Goal: Transaction & Acquisition: Obtain resource

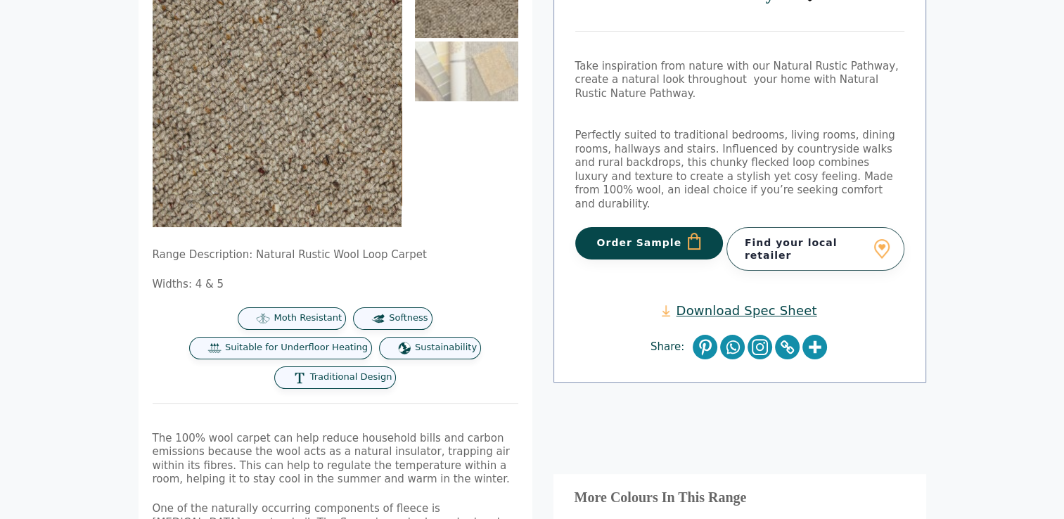
scroll to position [141, 0]
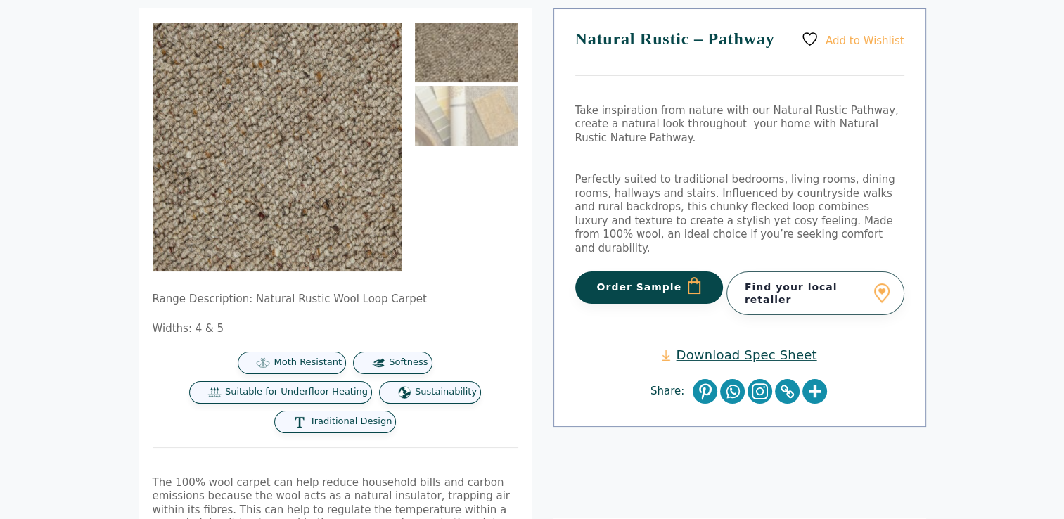
click at [850, 271] on link "Find your local retailer" at bounding box center [816, 293] width 178 height 44
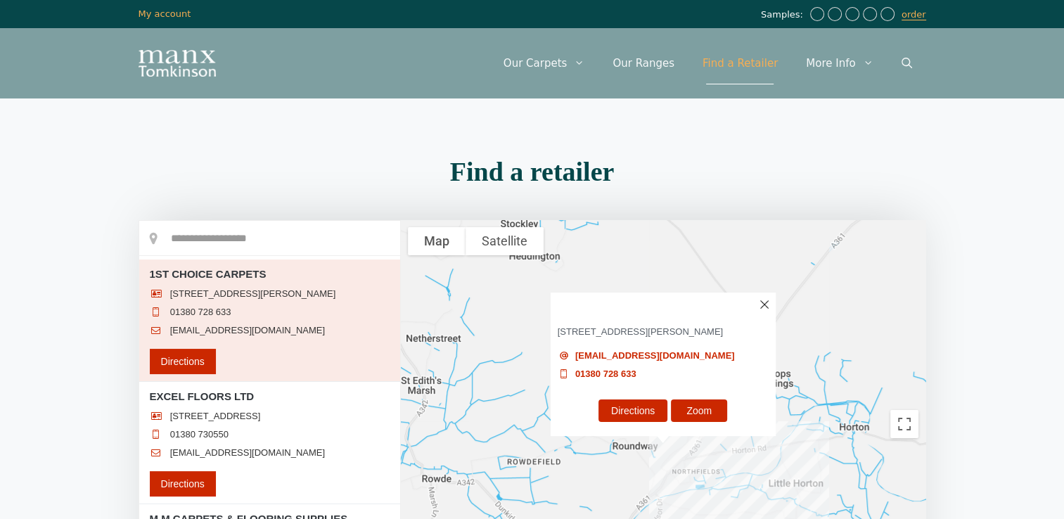
click at [490, 376] on div "1ST CHOICE CARPETS [STREET_ADDRESS][PERSON_NAME] [EMAIL_ADDRESS][DOMAIN_NAME] 0…" at bounding box center [663, 424] width 525 height 408
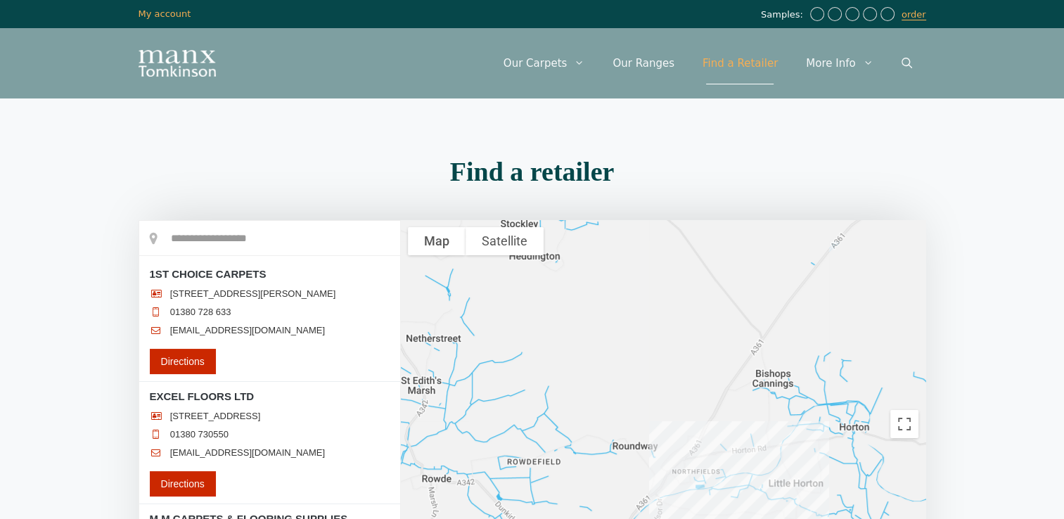
click at [582, 338] on div at bounding box center [663, 424] width 525 height 408
click at [661, 325] on div at bounding box center [663, 424] width 525 height 408
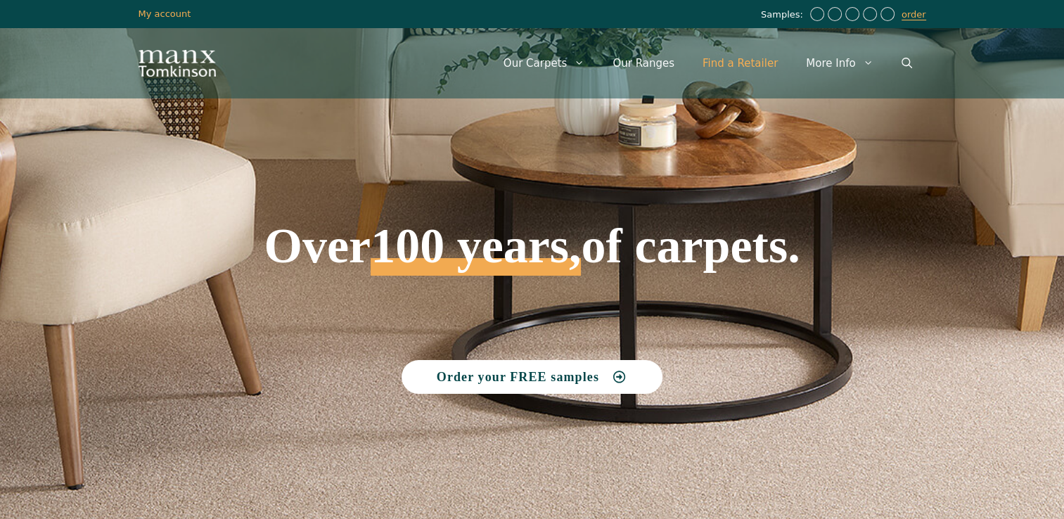
click at [745, 63] on link "Find a Retailer" at bounding box center [740, 63] width 103 height 42
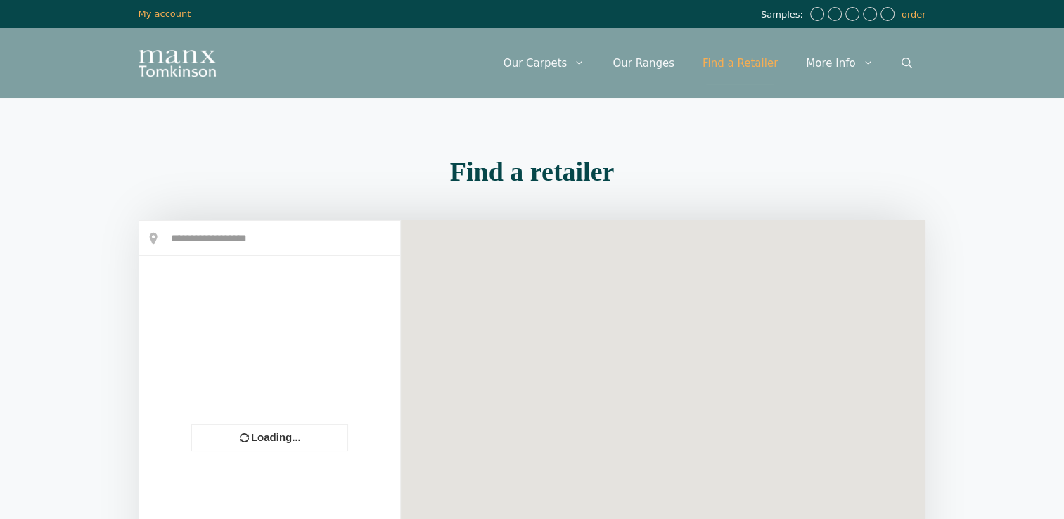
click at [279, 234] on input "text" at bounding box center [269, 238] width 261 height 35
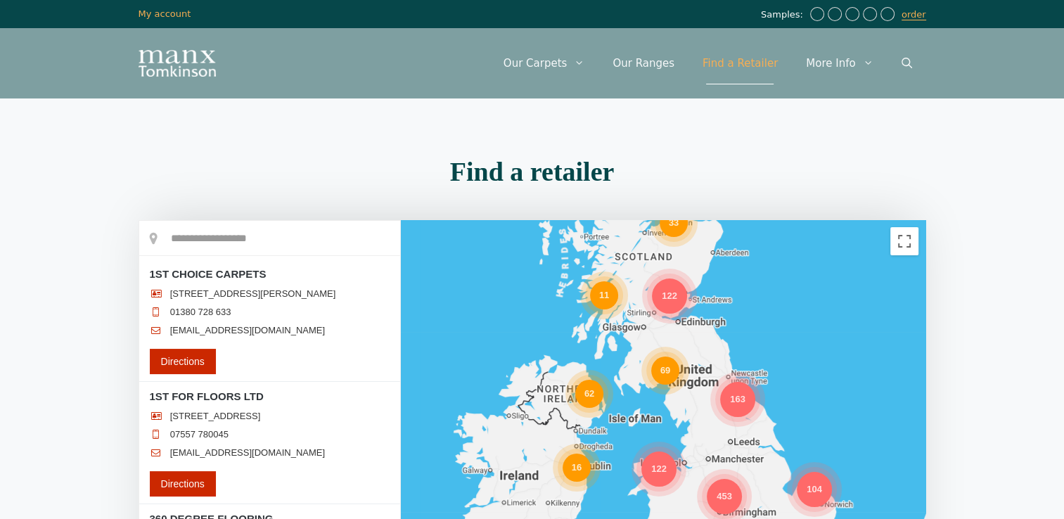
click at [276, 236] on input "text" at bounding box center [269, 238] width 261 height 35
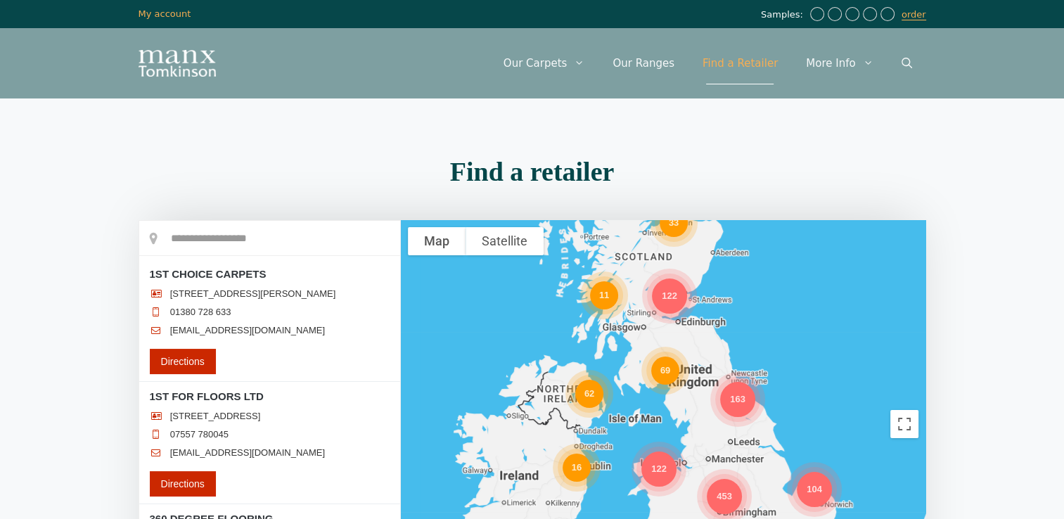
click at [174, 240] on input "text" at bounding box center [269, 238] width 261 height 35
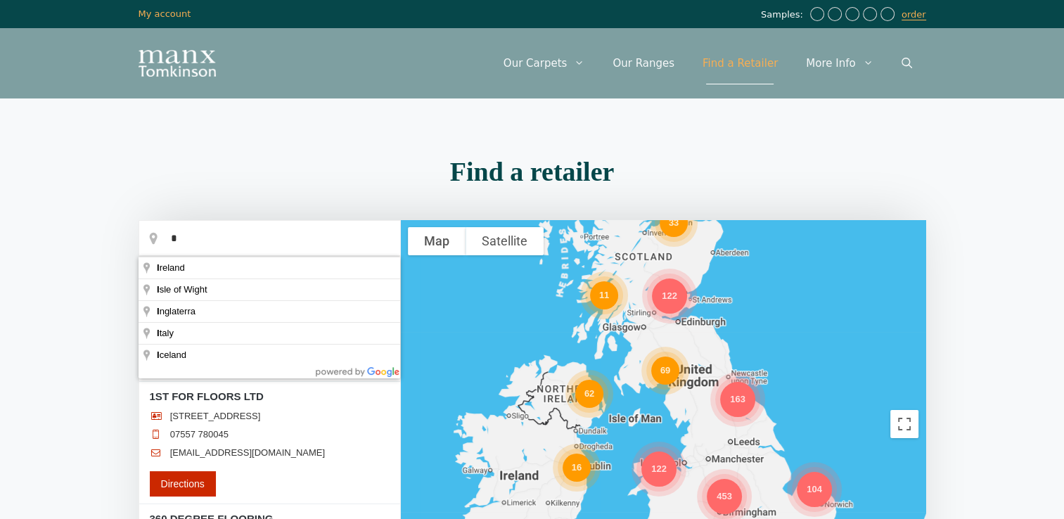
type input "*"
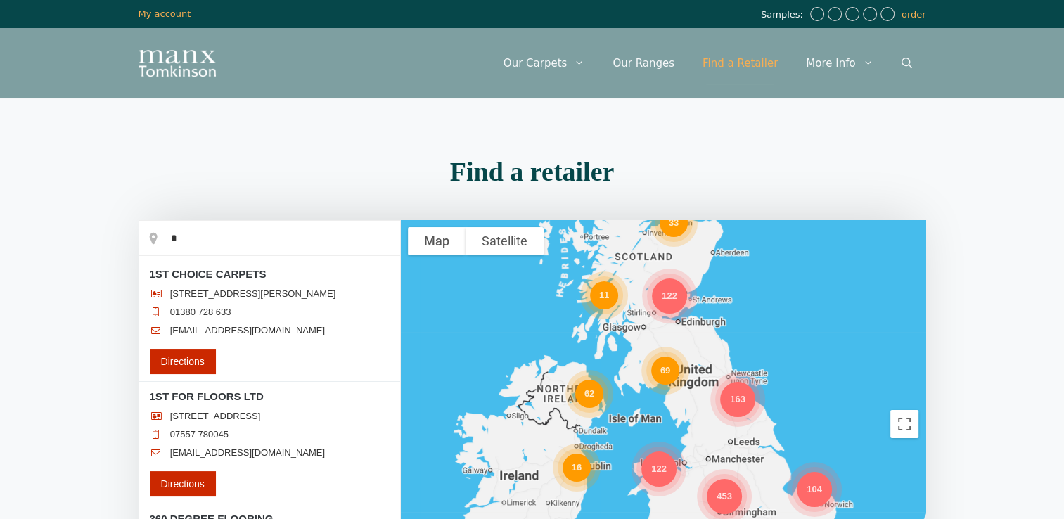
click at [805, 343] on div "298 69 580 163 453 62 122 33 16 72 104 80 122 11" at bounding box center [663, 424] width 525 height 408
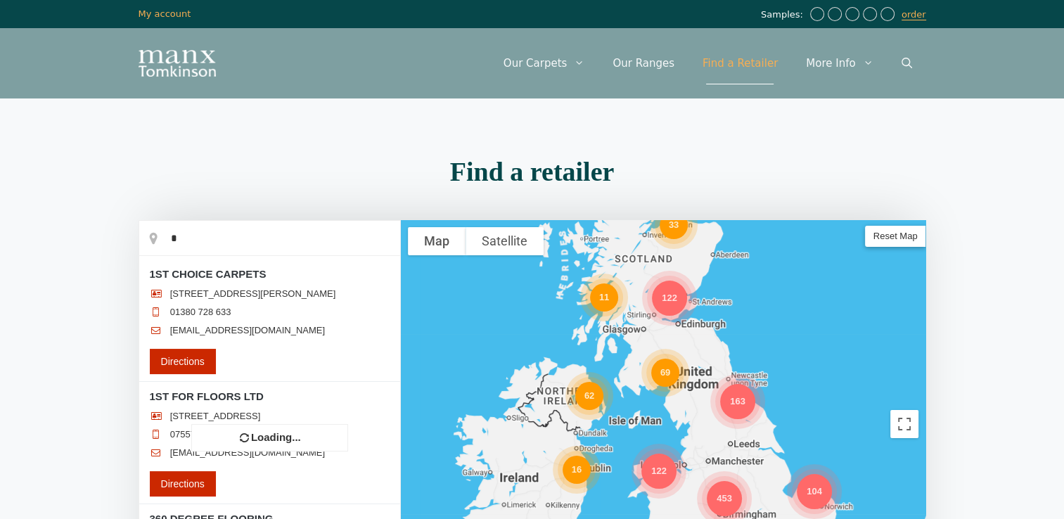
click at [701, 404] on div "298 69 580 163 453 62 122 33 16 72 104 80 122 11" at bounding box center [663, 424] width 525 height 408
click at [677, 226] on div "298 69 580 163 453 62 122 33 16 72 104 80 122 11" at bounding box center [663, 424] width 525 height 408
click at [670, 230] on div "298 69 580 163 453 62 122 33 16 72 104 80 122 11" at bounding box center [663, 424] width 525 height 408
click at [196, 236] on input "*" at bounding box center [269, 238] width 261 height 35
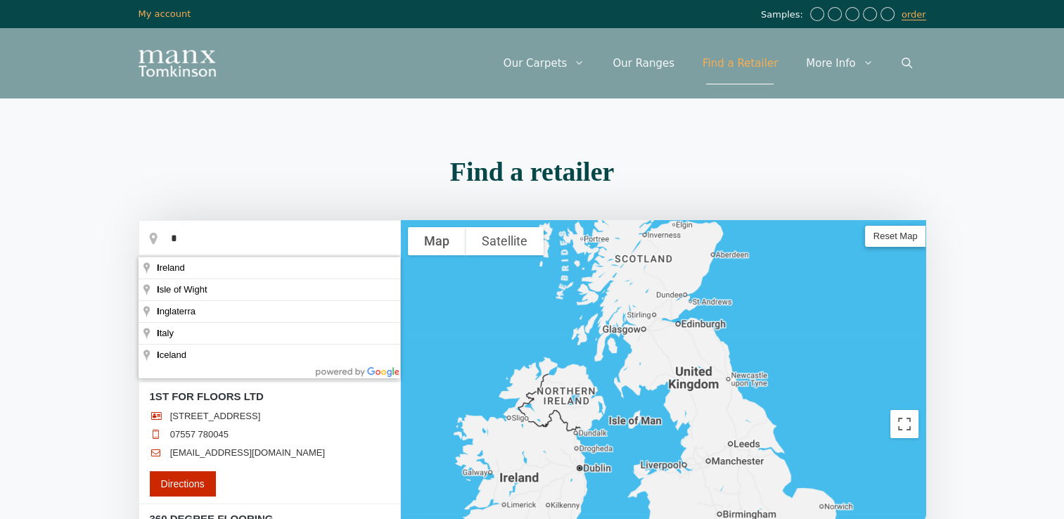
click at [171, 237] on input "*" at bounding box center [269, 238] width 261 height 35
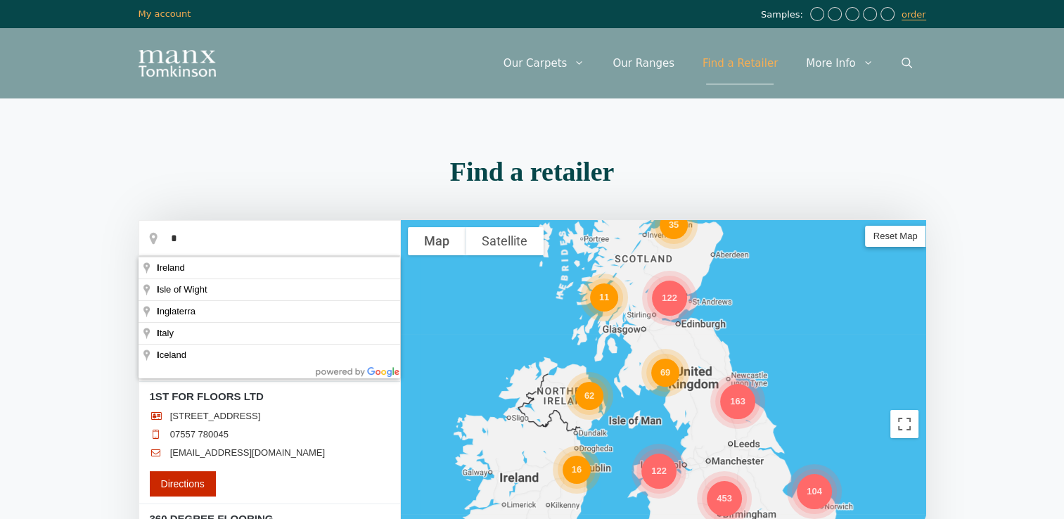
click at [226, 238] on input "*" at bounding box center [269, 238] width 261 height 35
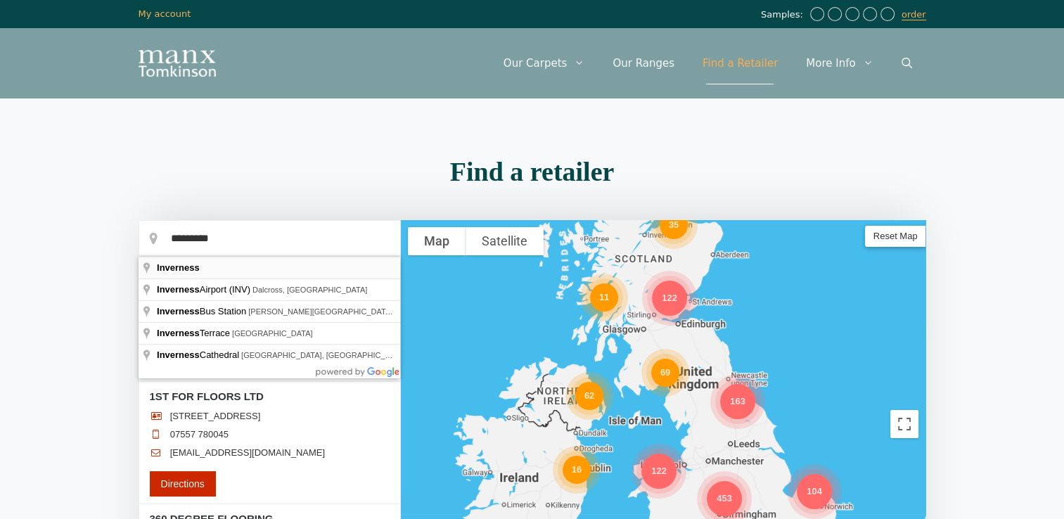
type input "*********"
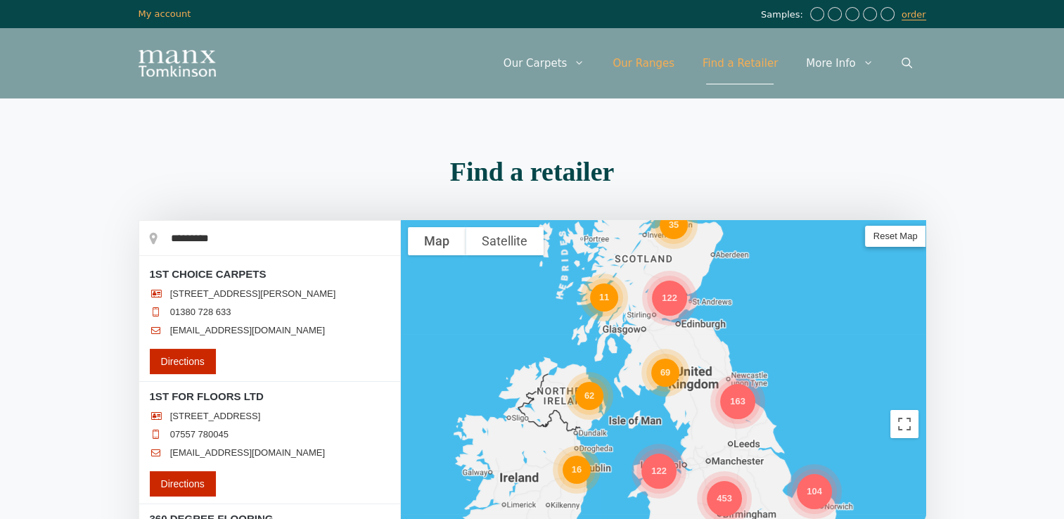
click at [398, 91] on div "Menu Menu Our Carpets View All Colours Black Carpet Blue Carpet Bold Colour Bro…" at bounding box center [532, 63] width 844 height 70
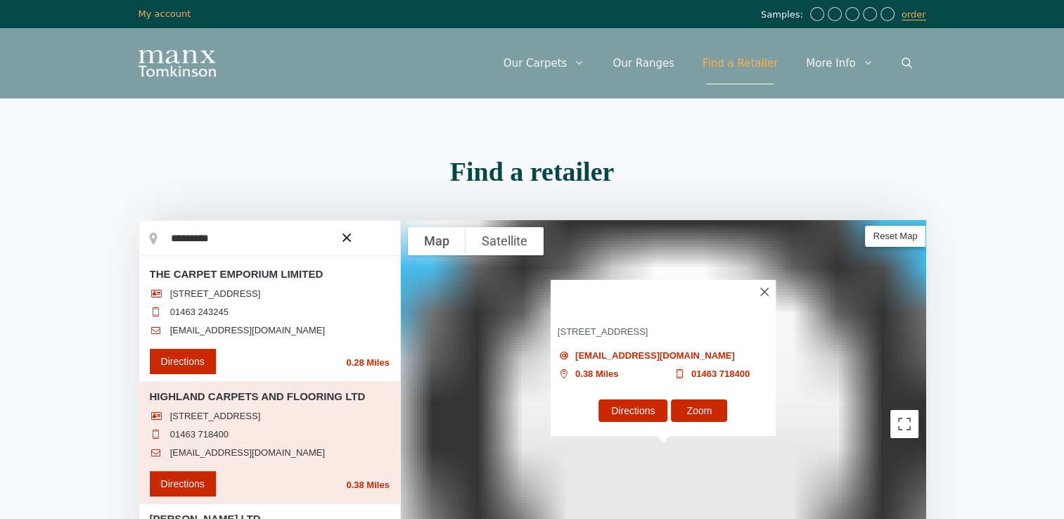
scroll to position [211, 0]
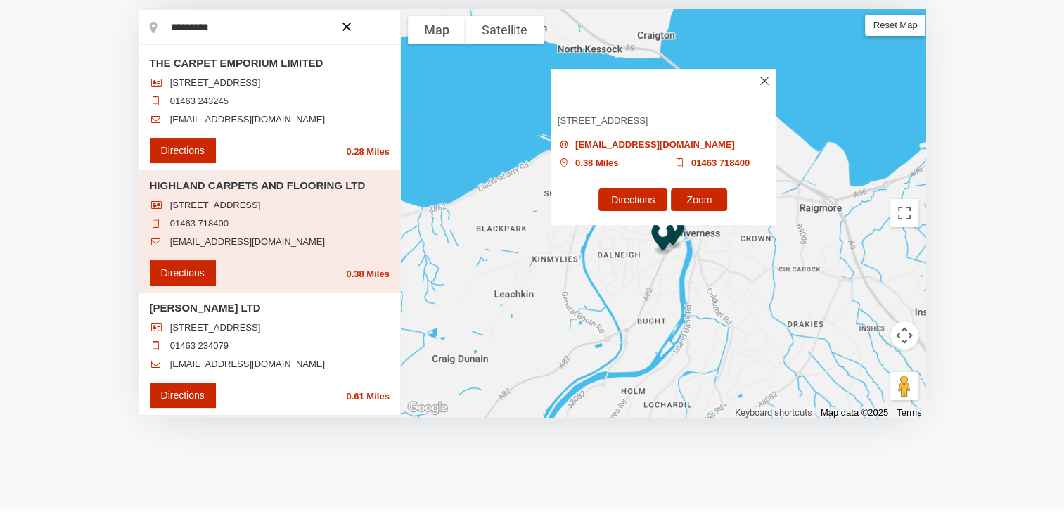
click at [626, 141] on link "[EMAIL_ADDRESS][DOMAIN_NAME]" at bounding box center [655, 144] width 160 height 11
